Goal: Task Accomplishment & Management: Use online tool/utility

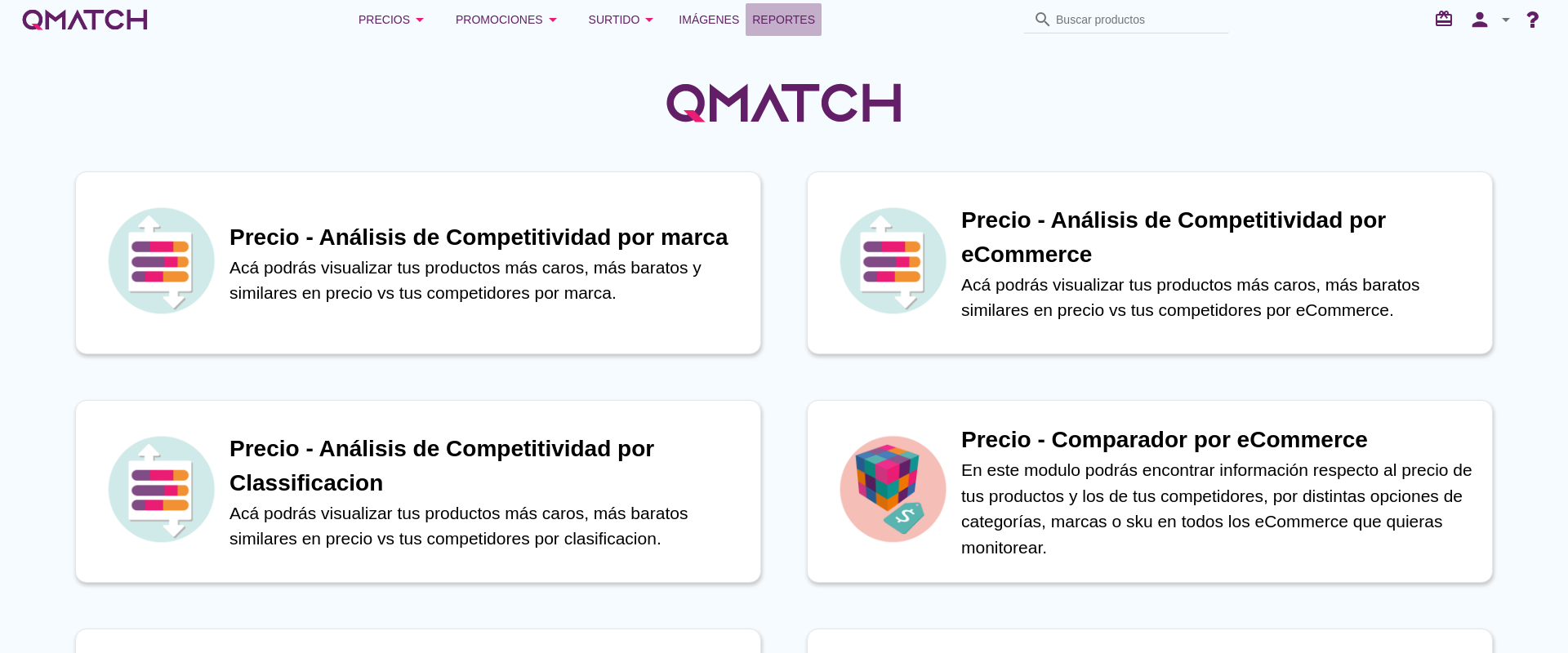
click at [783, 25] on span "Reportes" at bounding box center [783, 19] width 63 height 19
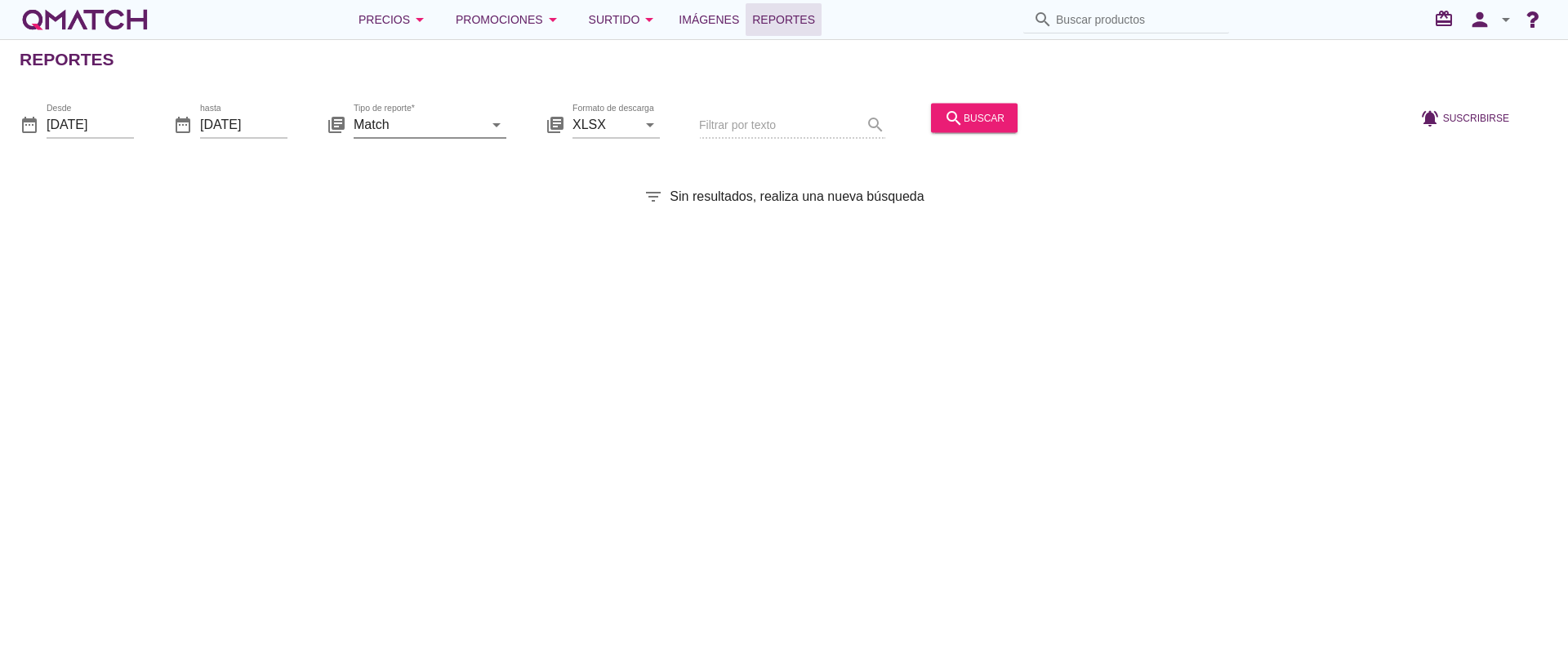
click at [495, 121] on icon "arrow_drop_down" at bounding box center [497, 123] width 19 height 19
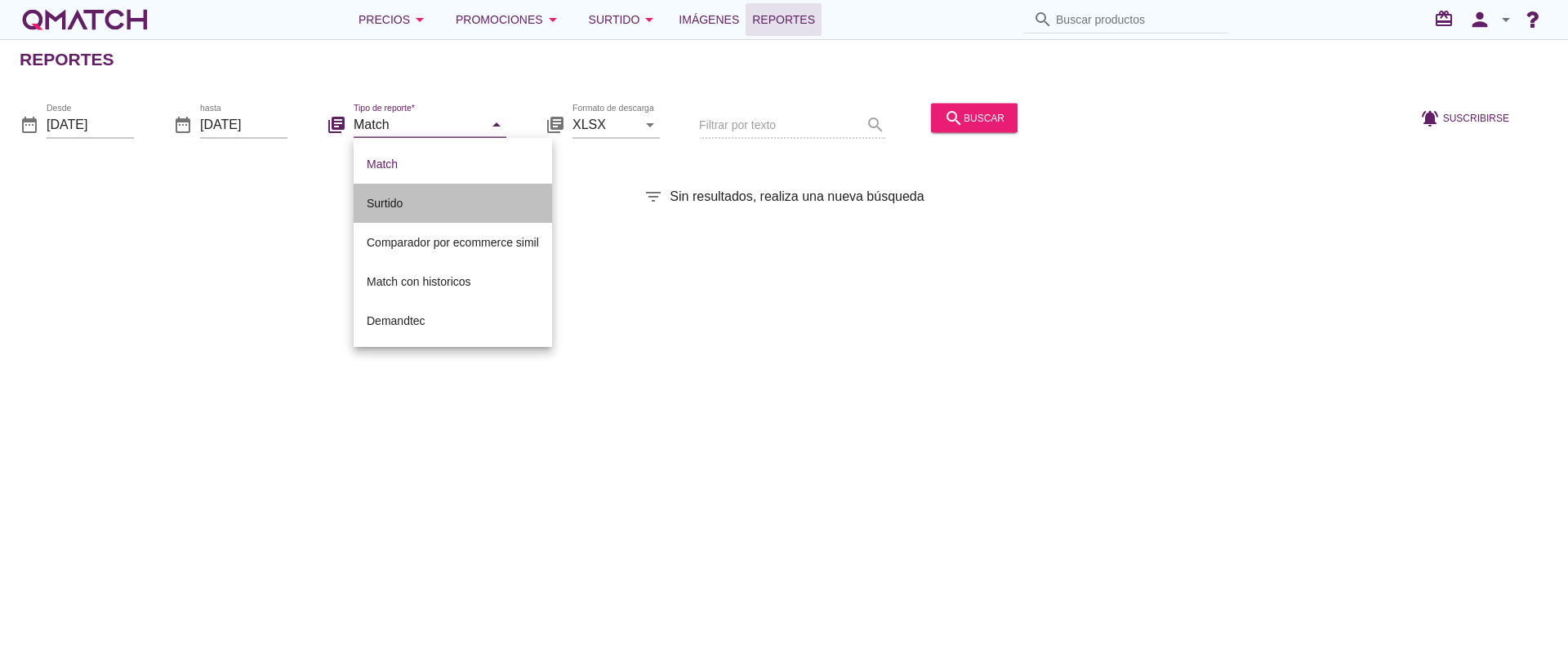
click at [418, 203] on div "Surtido" at bounding box center [453, 203] width 173 height 19
type input "Surtido"
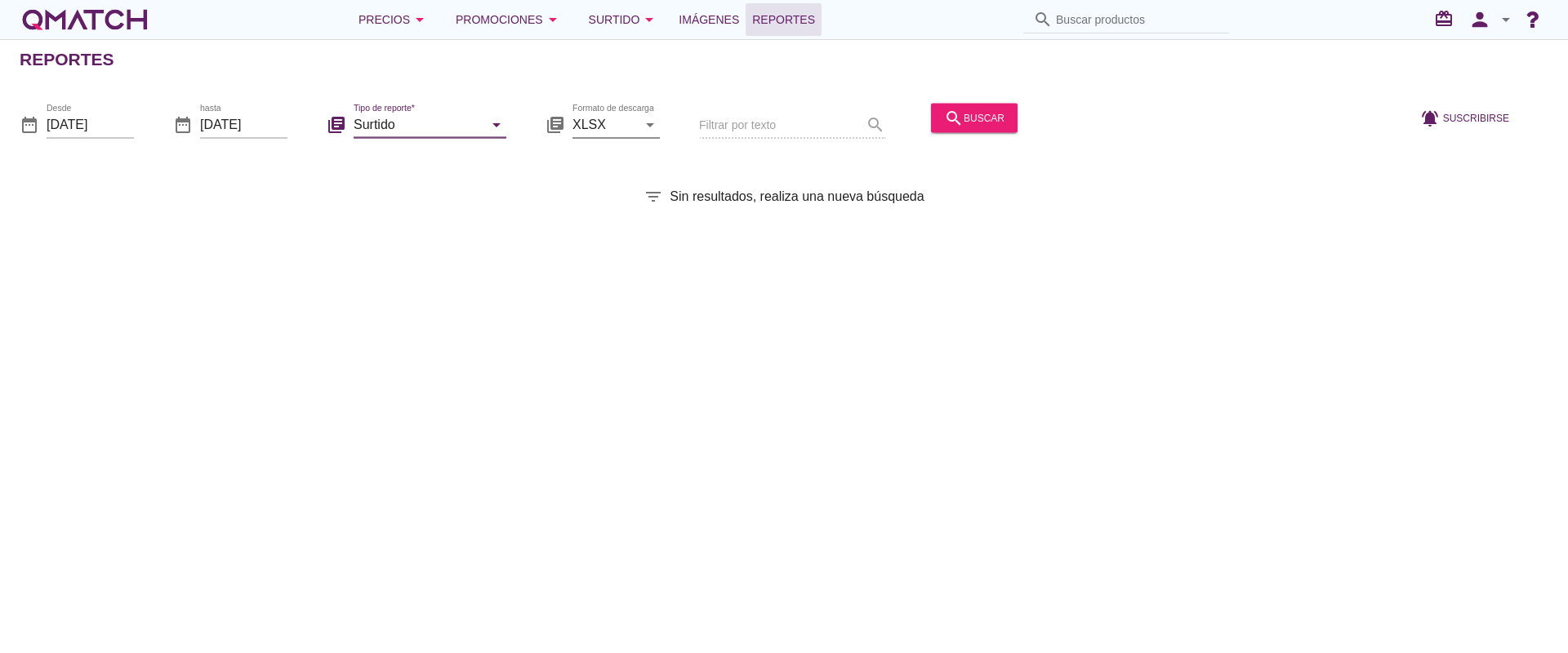
click at [639, 121] on div "arrow_drop_down" at bounding box center [648, 123] width 23 height 19
click at [642, 128] on icon "arrow_drop_down" at bounding box center [650, 123] width 19 height 19
click at [121, 126] on input "[DATE]" at bounding box center [90, 124] width 88 height 26
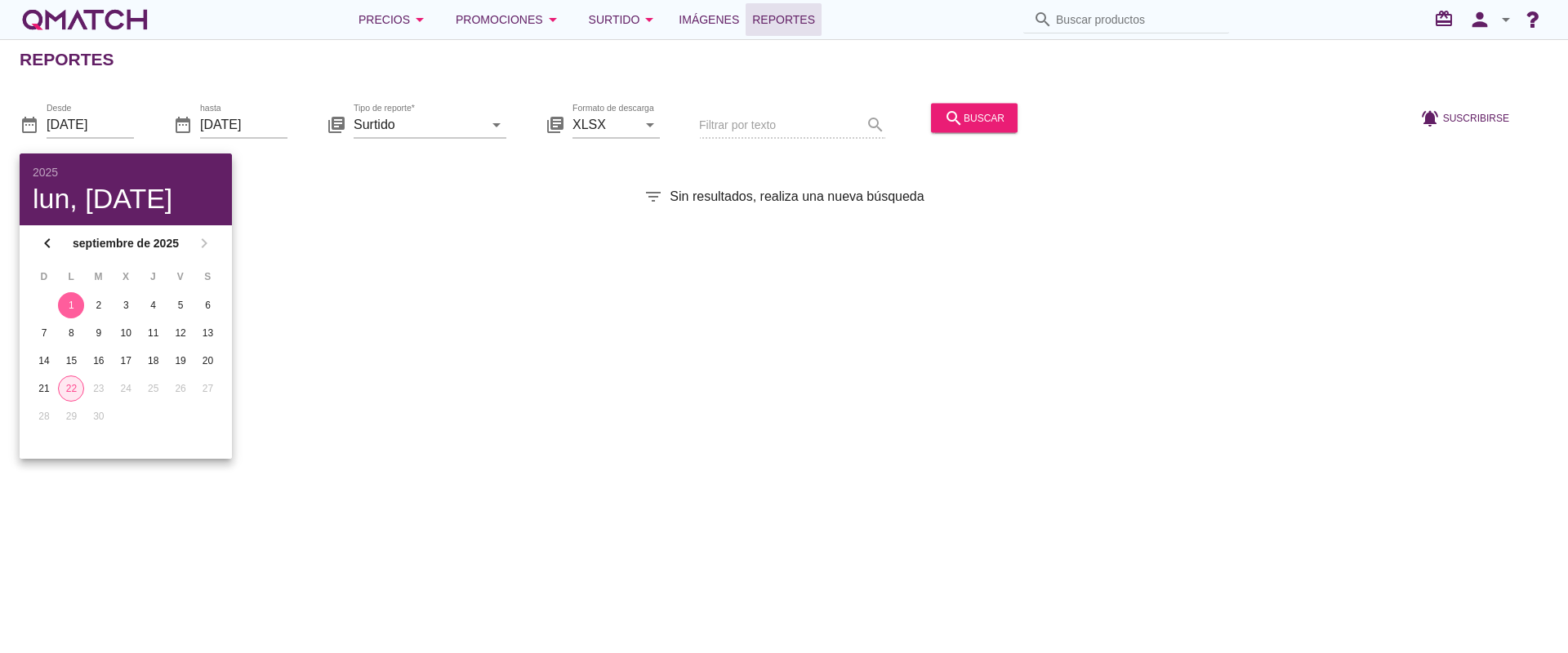
click at [60, 390] on div "22" at bounding box center [71, 388] width 25 height 15
type input "[DATE]"
drag, startPoint x: 611, startPoint y: 314, endPoint x: 600, endPoint y: 319, distance: 12.1
click at [608, 316] on div "Reportes date_range Desde [DATE] date_range hasta [DATE] library_books Tipo de …" at bounding box center [784, 346] width 1568 height 614
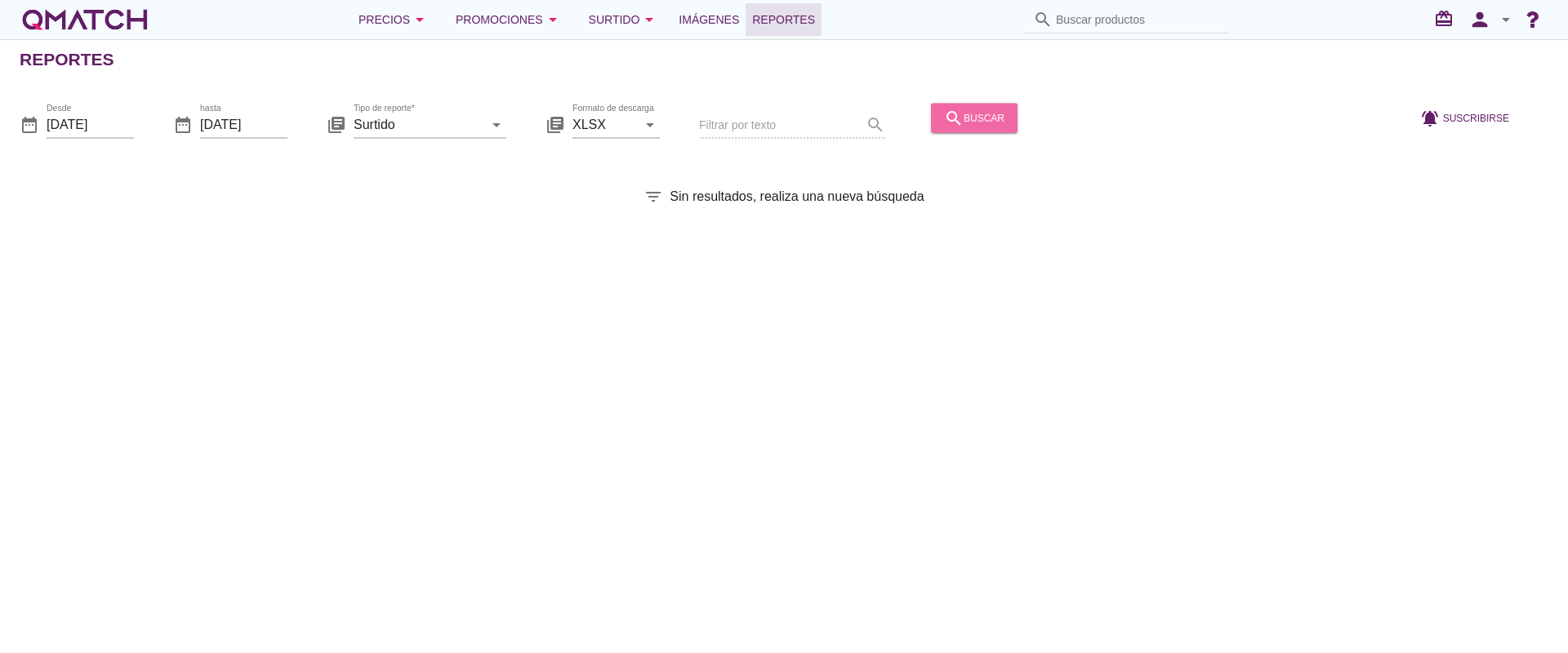
click at [979, 109] on div "search buscar" at bounding box center [973, 117] width 60 height 19
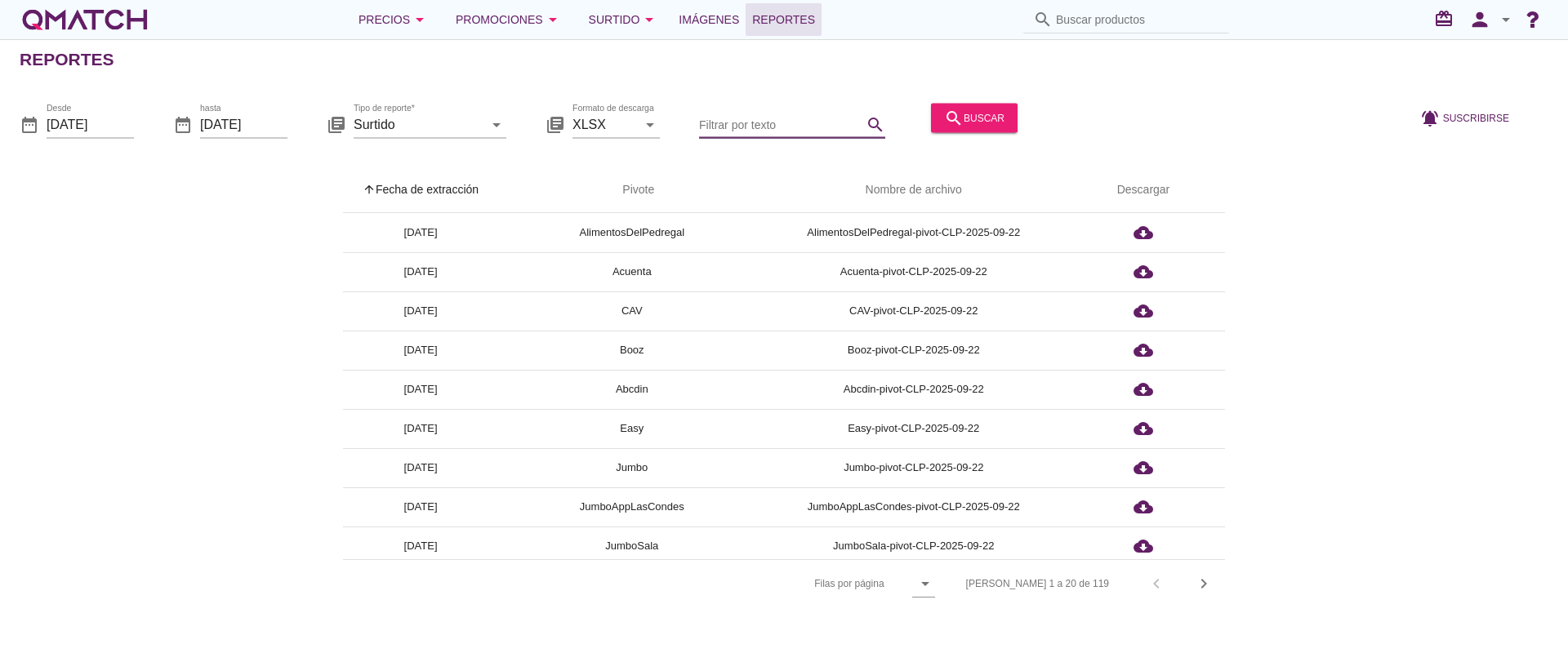
click at [747, 129] on input "Filtrar por texto" at bounding box center [780, 124] width 163 height 26
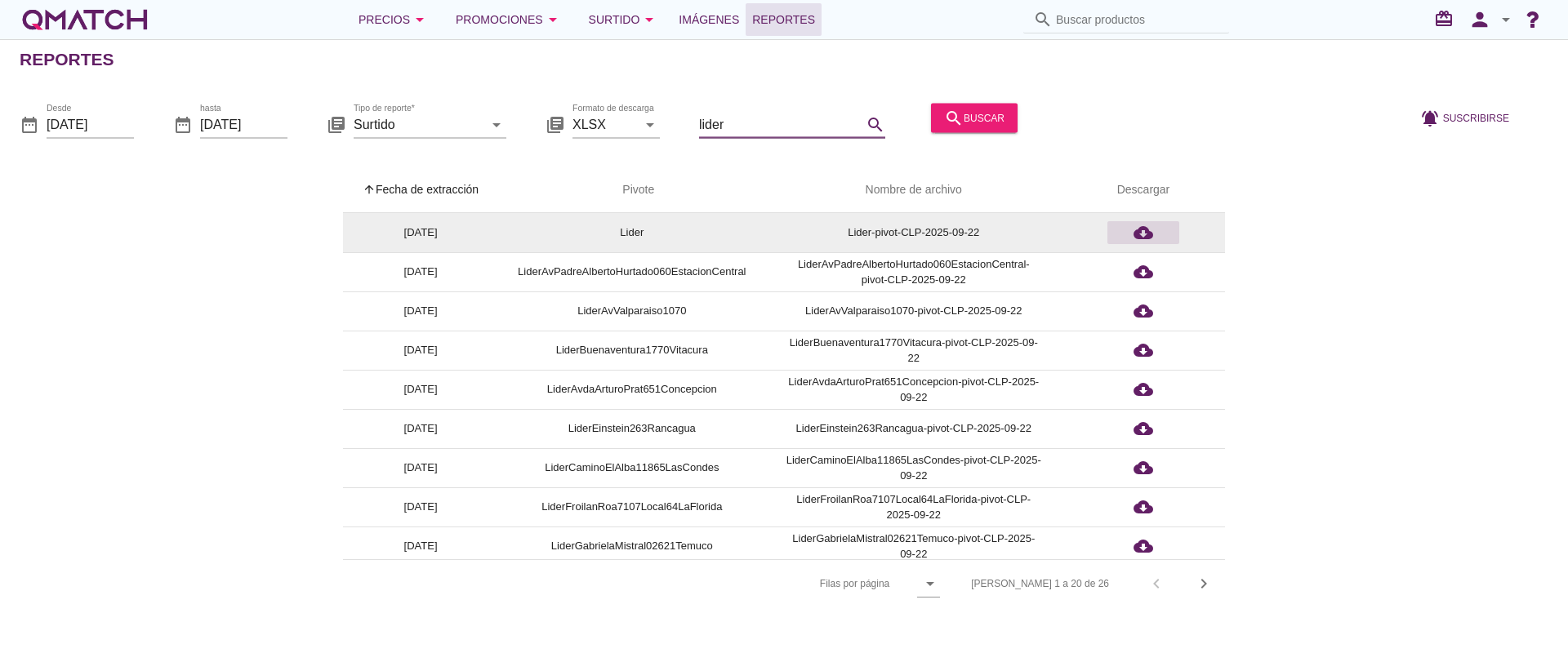
type input "lider"
click at [1150, 227] on icon "cloud_download" at bounding box center [1143, 232] width 19 height 19
